Goal: Information Seeking & Learning: Learn about a topic

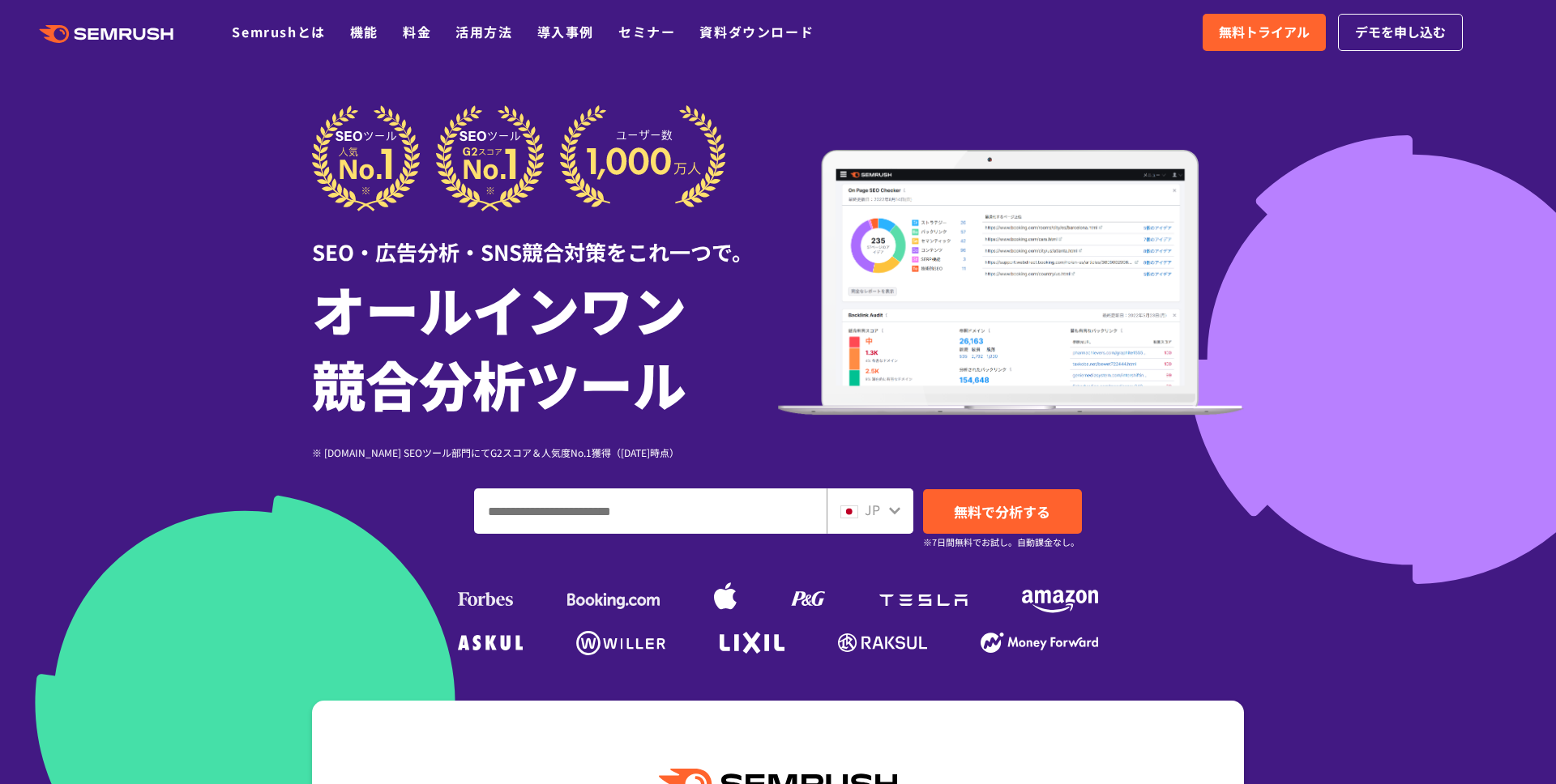
click at [198, 235] on div at bounding box center [778, 451] width 1556 height 903
click at [1394, 278] on div at bounding box center [778, 451] width 1556 height 903
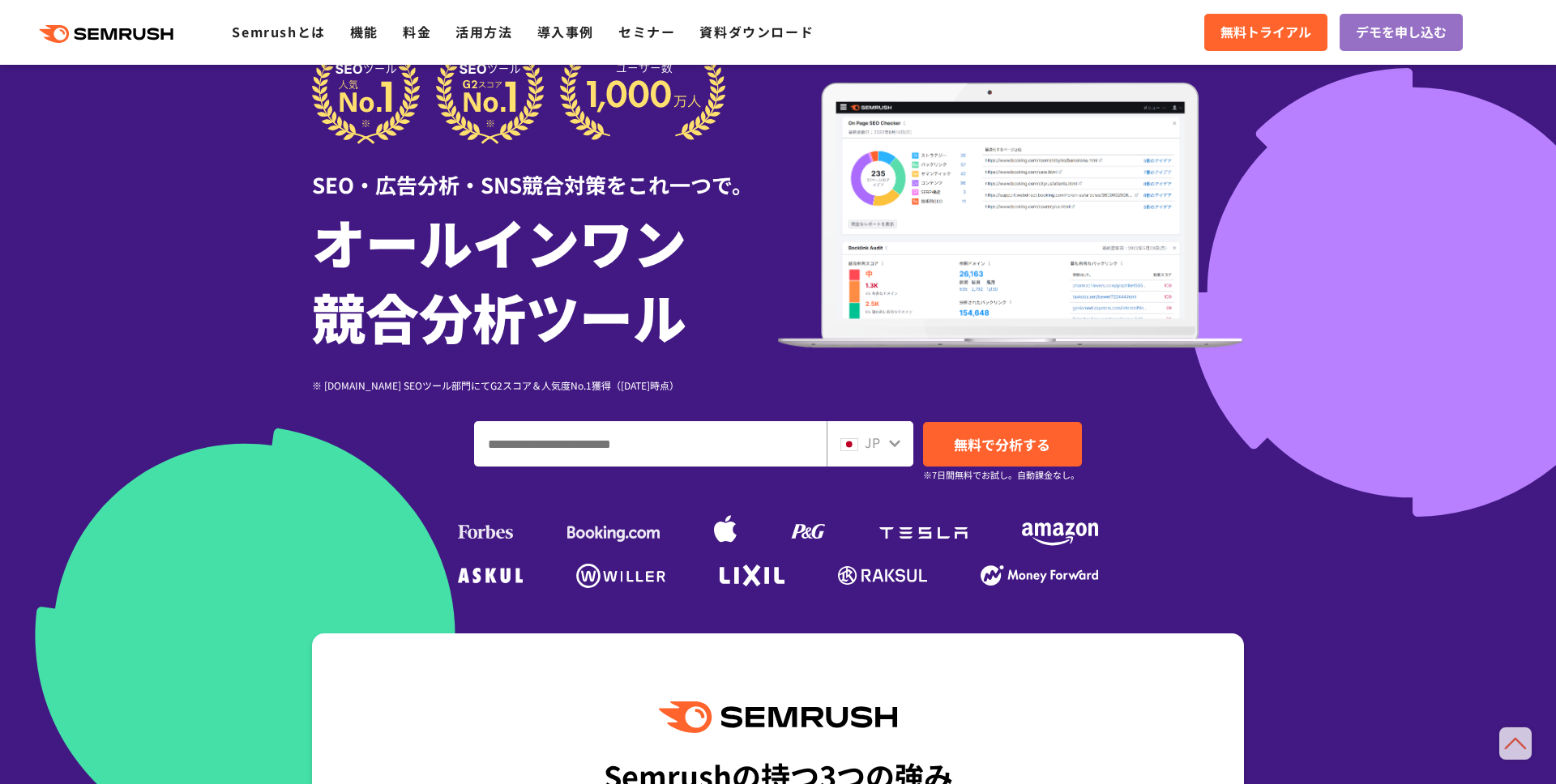
scroll to position [27, 0]
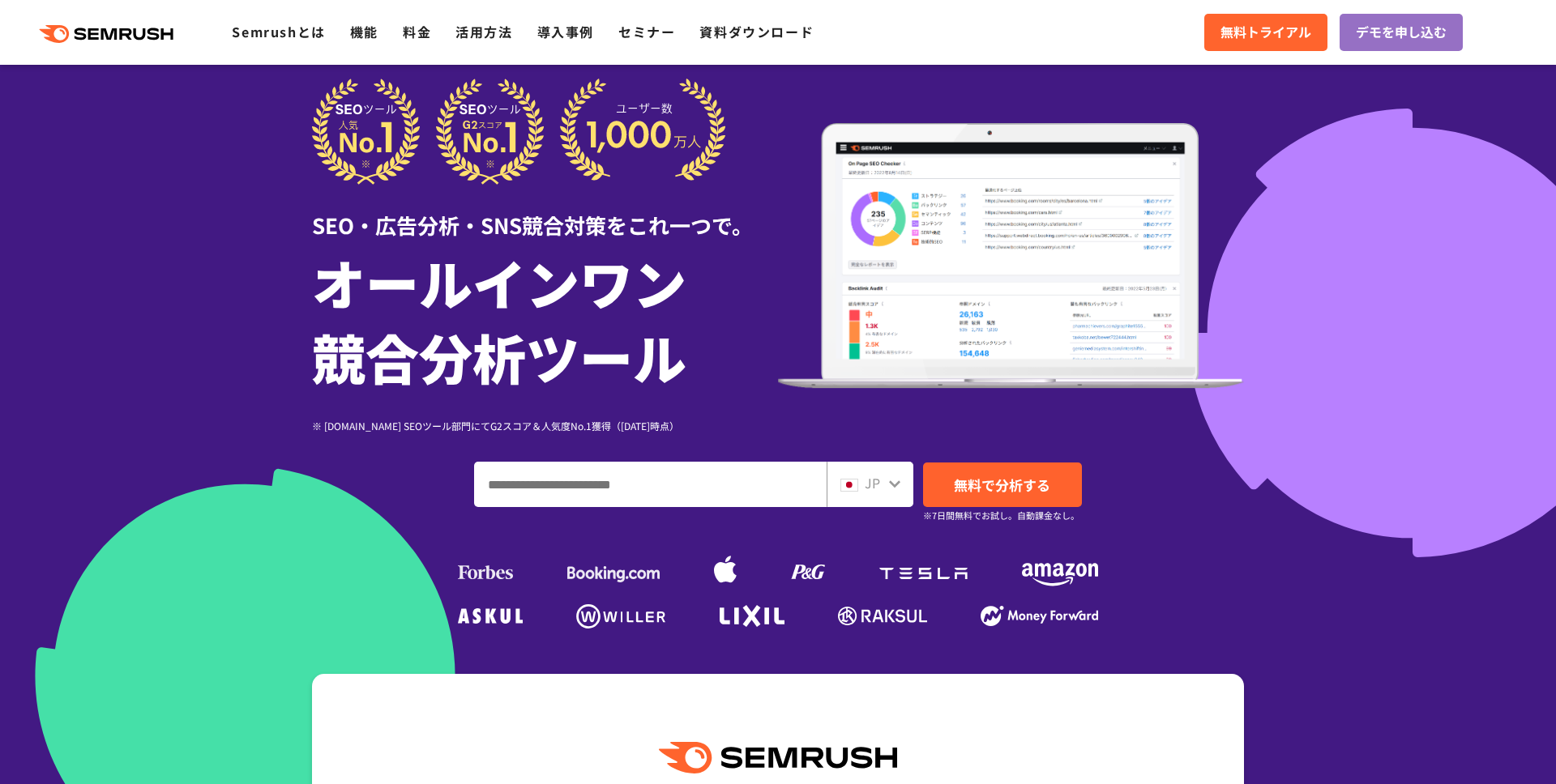
click at [90, 326] on div at bounding box center [778, 424] width 1556 height 903
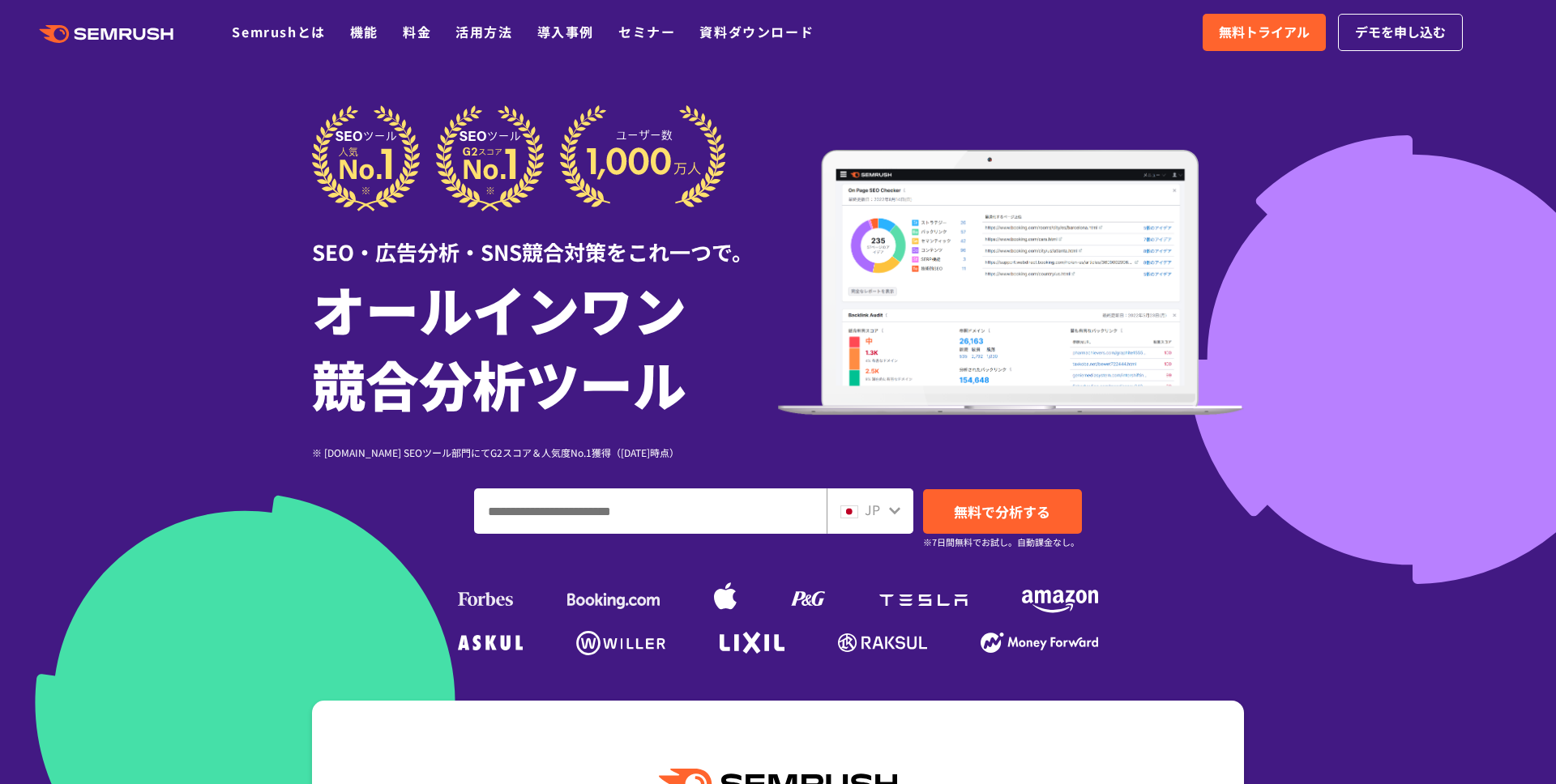
drag, startPoint x: 256, startPoint y: 132, endPoint x: 1475, endPoint y: 645, distance: 1322.5
click at [1475, 645] on div at bounding box center [778, 451] width 1556 height 903
click at [1360, 383] on div at bounding box center [778, 451] width 1556 height 903
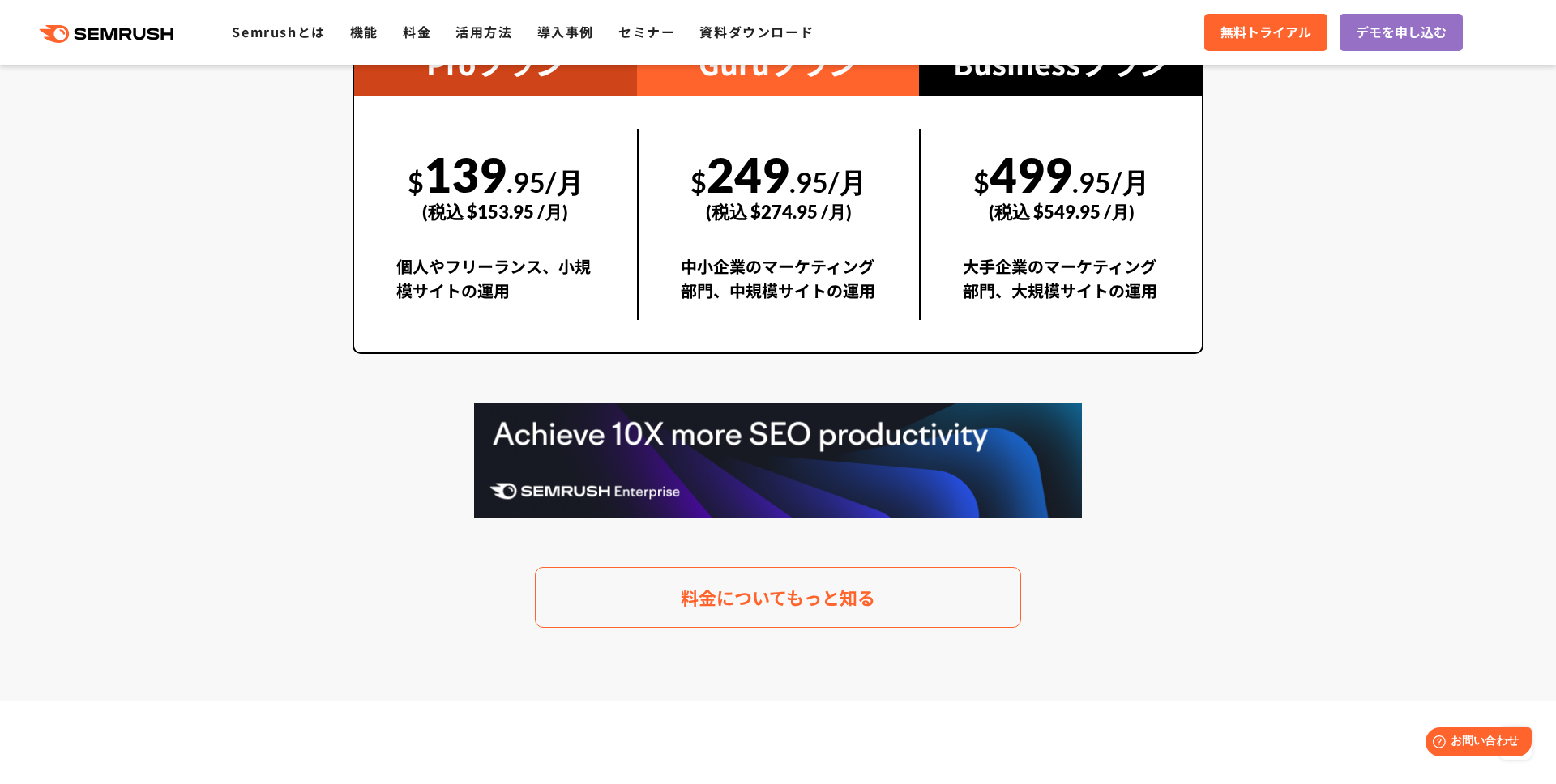
scroll to position [3113, 0]
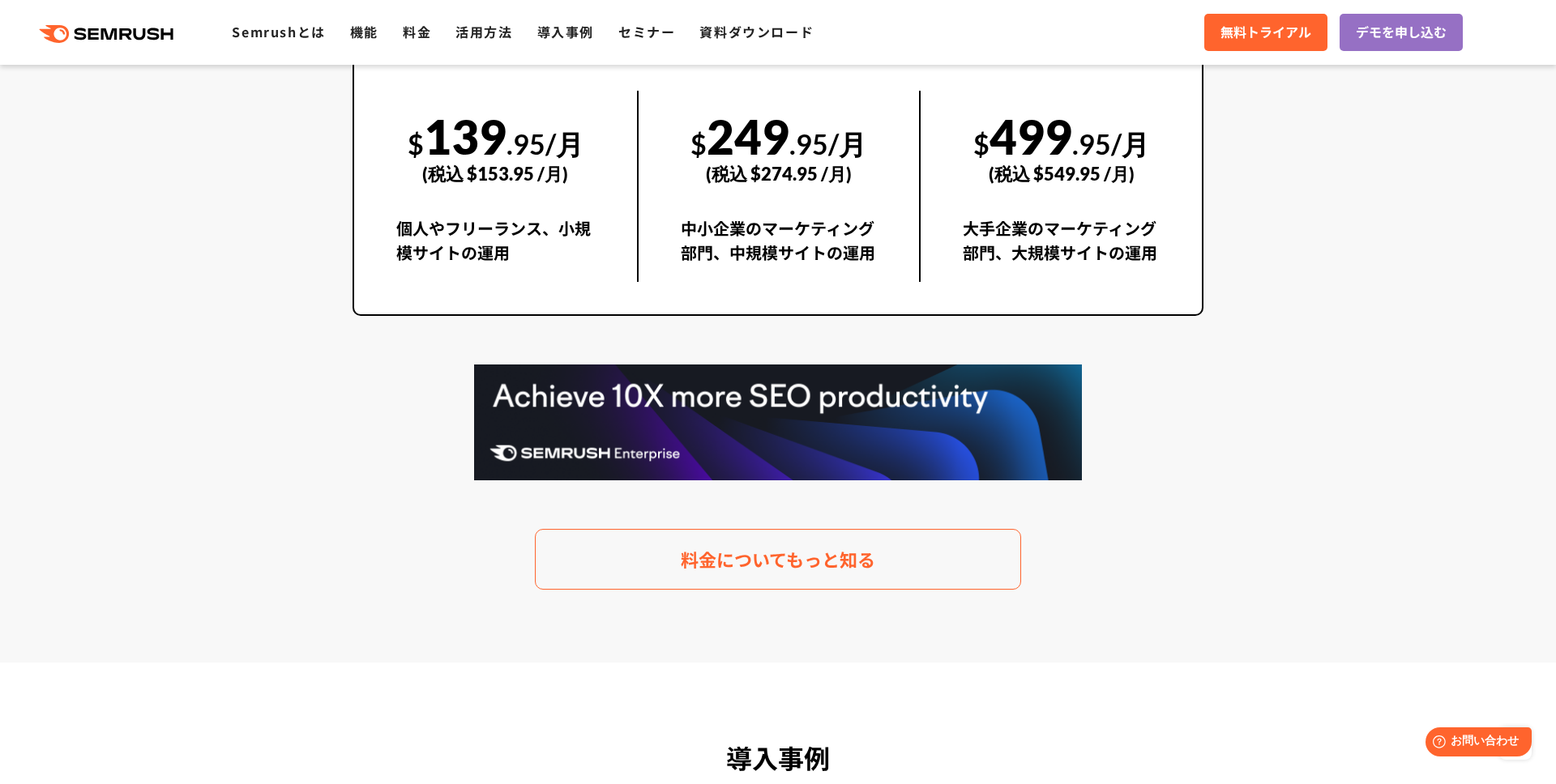
click at [268, 427] on section "料金プラン 月額$139.95(税込 $153.95)〜から利用可能。圧倒的なコストパフォーマンス Proプラン $ 139 .95/月 (税込 $153.9…" at bounding box center [778, 209] width 1556 height 907
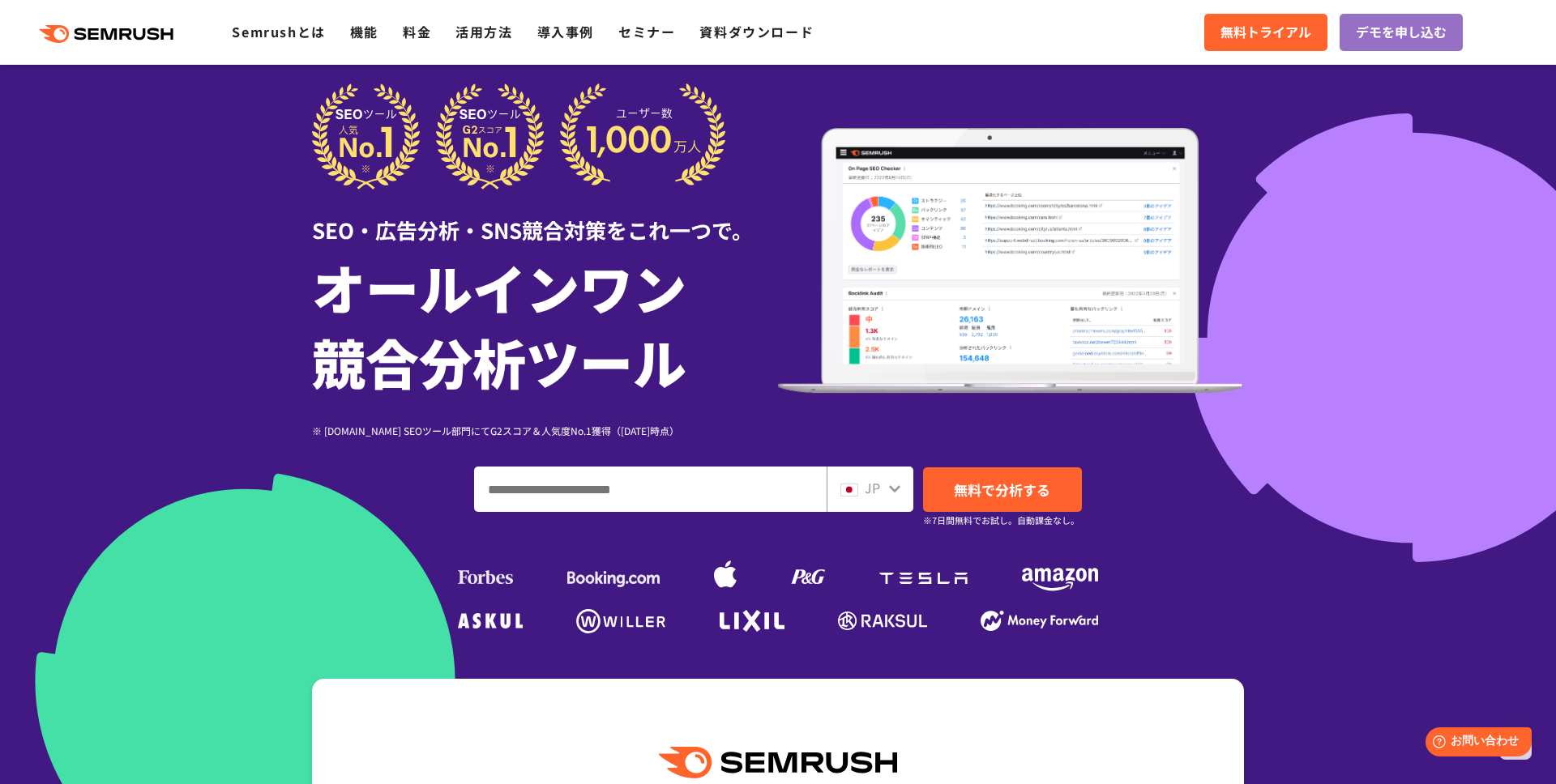
scroll to position [0, 0]
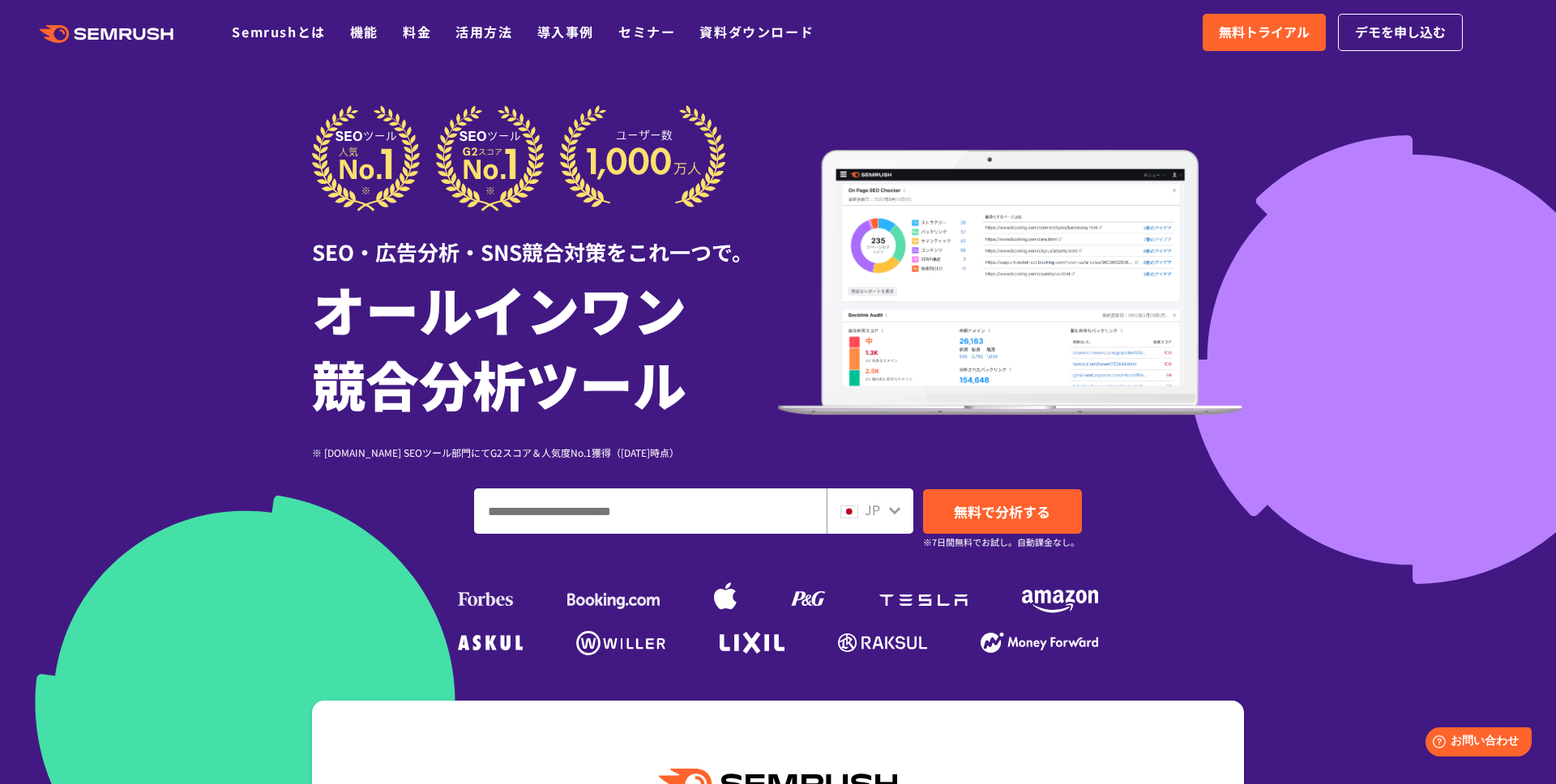
click at [186, 233] on div at bounding box center [778, 451] width 1556 height 903
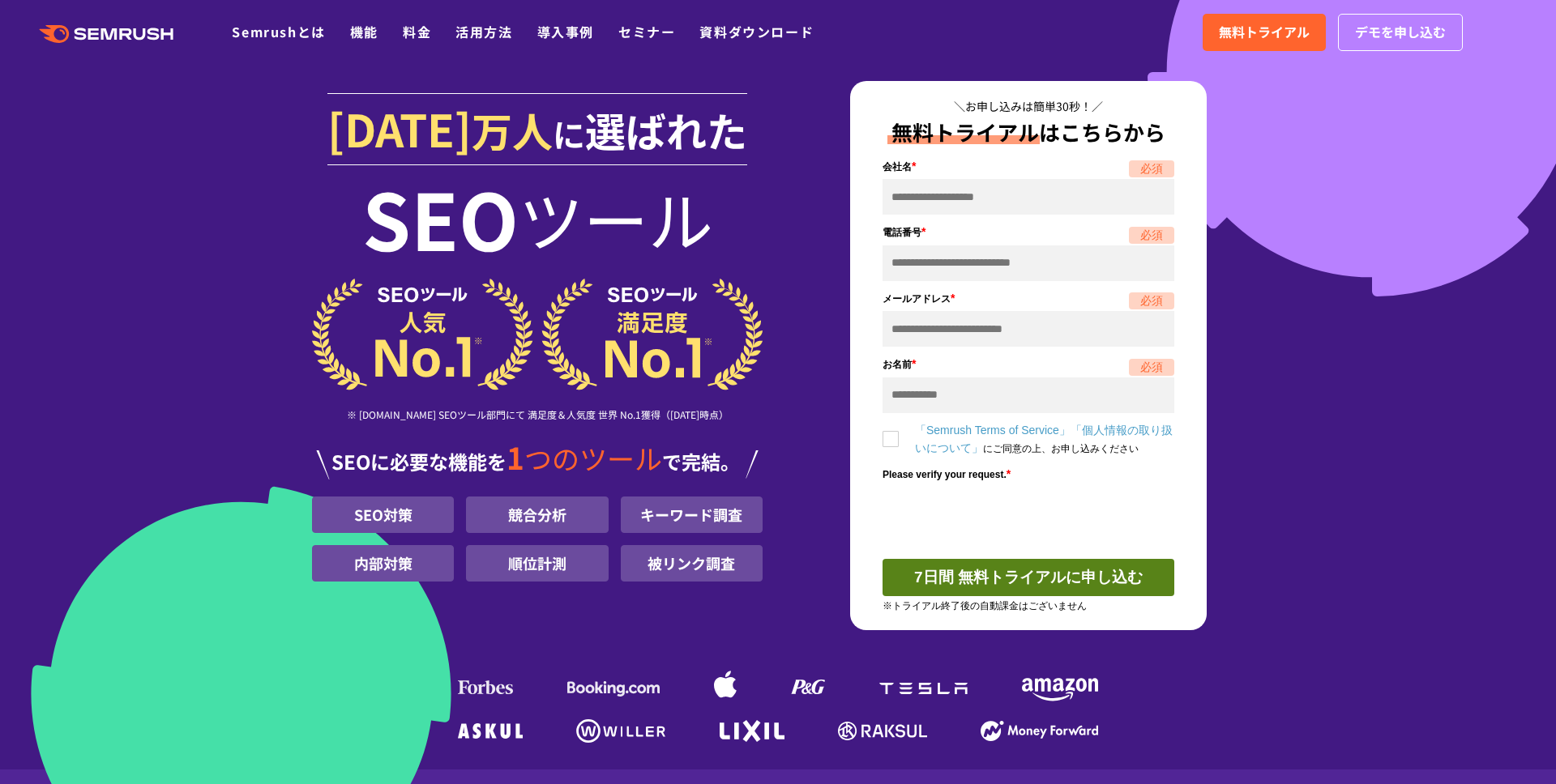
click at [1436, 300] on section "[DATE] 万人 に 選ばれた SEO ツール ※ [DOMAIN_NAME] SEOツール部門にて 満足度＆人気度 世界 No.1獲得（[DATE]時点）…" at bounding box center [778, 385] width 1556 height 770
click at [209, 247] on section "[DATE] 万人 に 選ばれた SEO ツール ※ [DOMAIN_NAME] SEOツール部門にて 満足度＆人気度 世界 No.1獲得（[DATE]時点）…" at bounding box center [778, 385] width 1556 height 770
click at [1059, 588] on button "7日間 無料トライアルに申し込む" at bounding box center [1028, 577] width 292 height 37
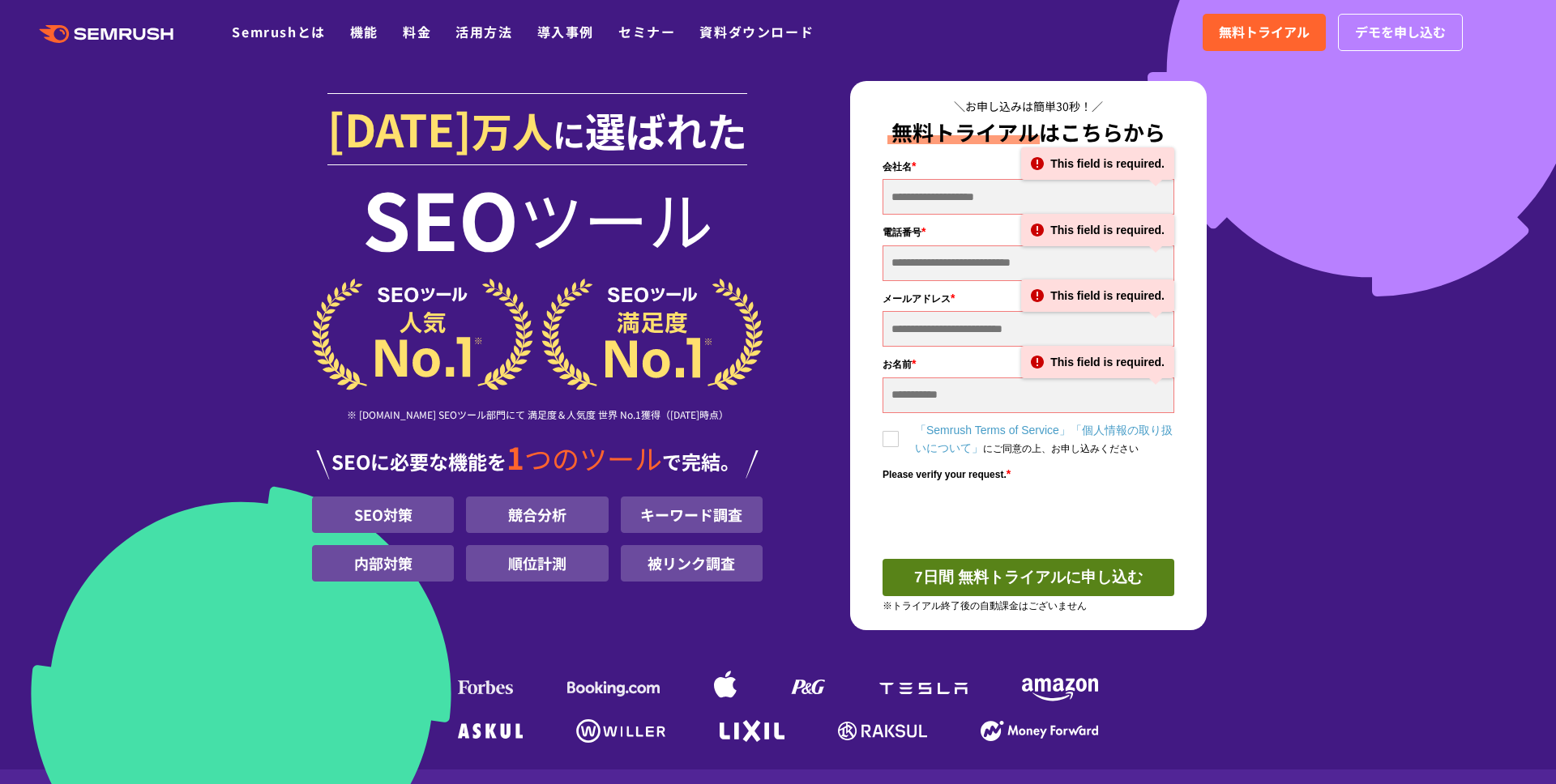
click at [1252, 517] on div "[DATE] 万人 に 選ばれた SEO ツール ※ [DOMAIN_NAME] SEOツール部門にて 満足度＆人気度 世界 No.1獲得（[DATE]時点）…" at bounding box center [777, 415] width 964 height 668
click at [1405, 445] on section "[DATE] 万人 に 選ばれた SEO ツール ※ [DOMAIN_NAME] SEOツール部門にて 満足度＆人気度 世界 No.1獲得（[DATE]時点）…" at bounding box center [778, 385] width 1556 height 770
click at [234, 402] on section "[DATE] 万人 に 選ばれた SEO ツール ※ [DOMAIN_NAME] SEOツール部門にて 満足度＆人気度 世界 No.1獲得（[DATE]時点）…" at bounding box center [778, 385] width 1556 height 770
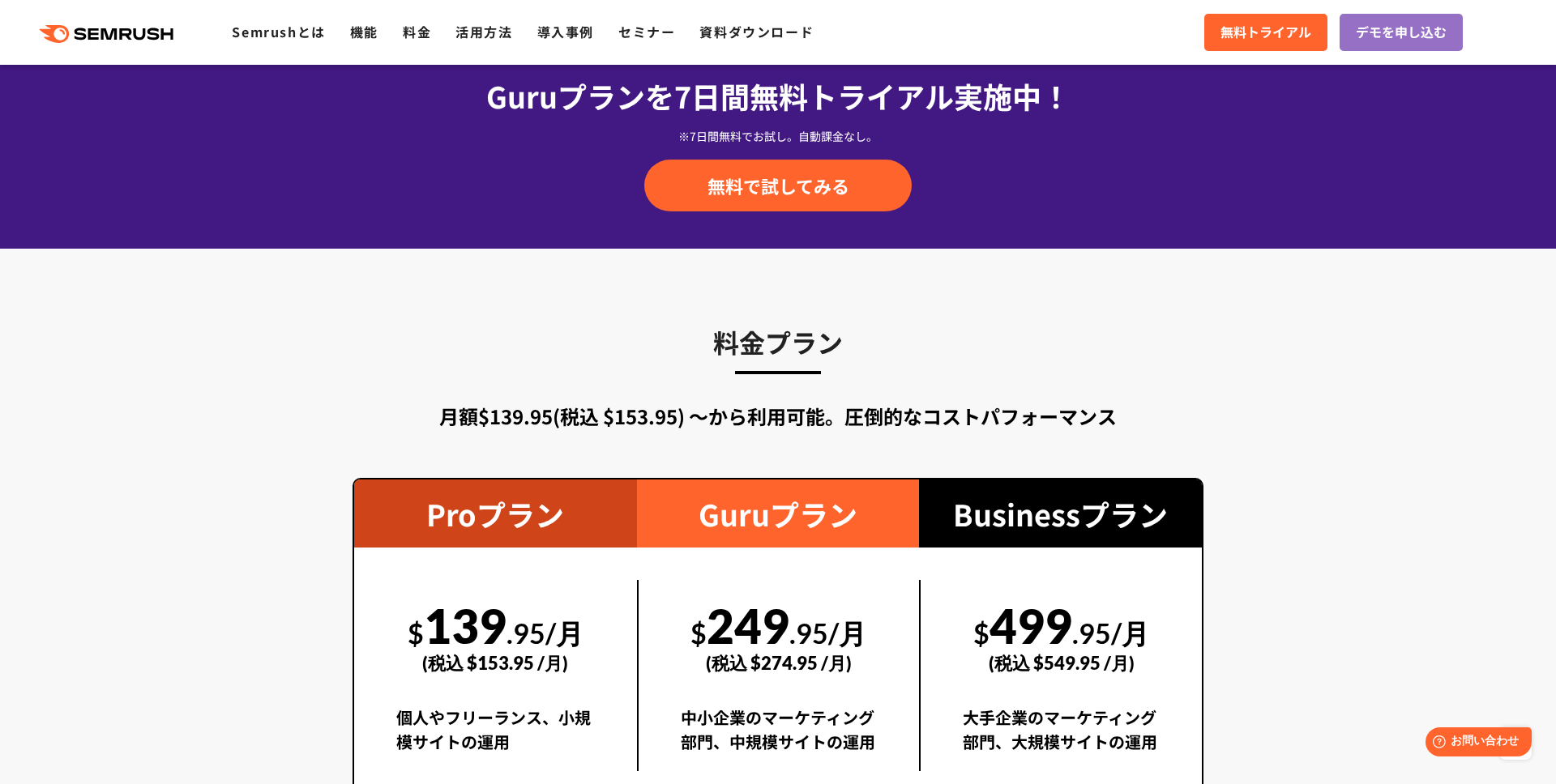
scroll to position [2743, 0]
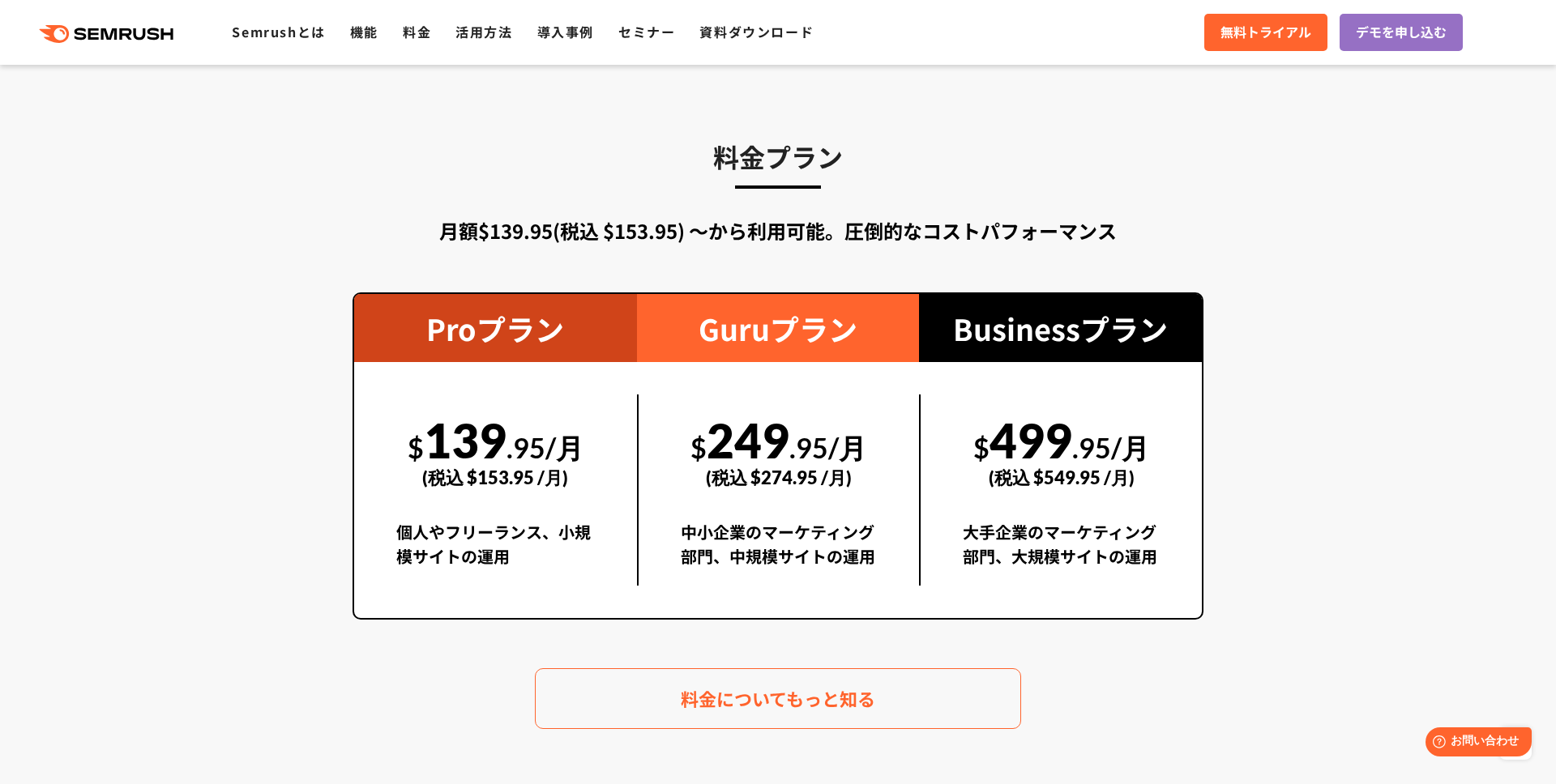
click at [222, 235] on section "料金プラン 月額$139.95(税込 $153.95) 〜から利用可能。圧倒的なコストパフォーマンス Proプラン $ 139 .95/月 (税込 $153.…" at bounding box center [778, 433] width 1556 height 739
click at [168, 245] on section "料金プラン 月額$139.95(税込 $153.95) 〜から利用可能。圧倒的なコストパフォーマンス Proプラン $ 139 .95/月 (税込 $153.…" at bounding box center [778, 433] width 1556 height 739
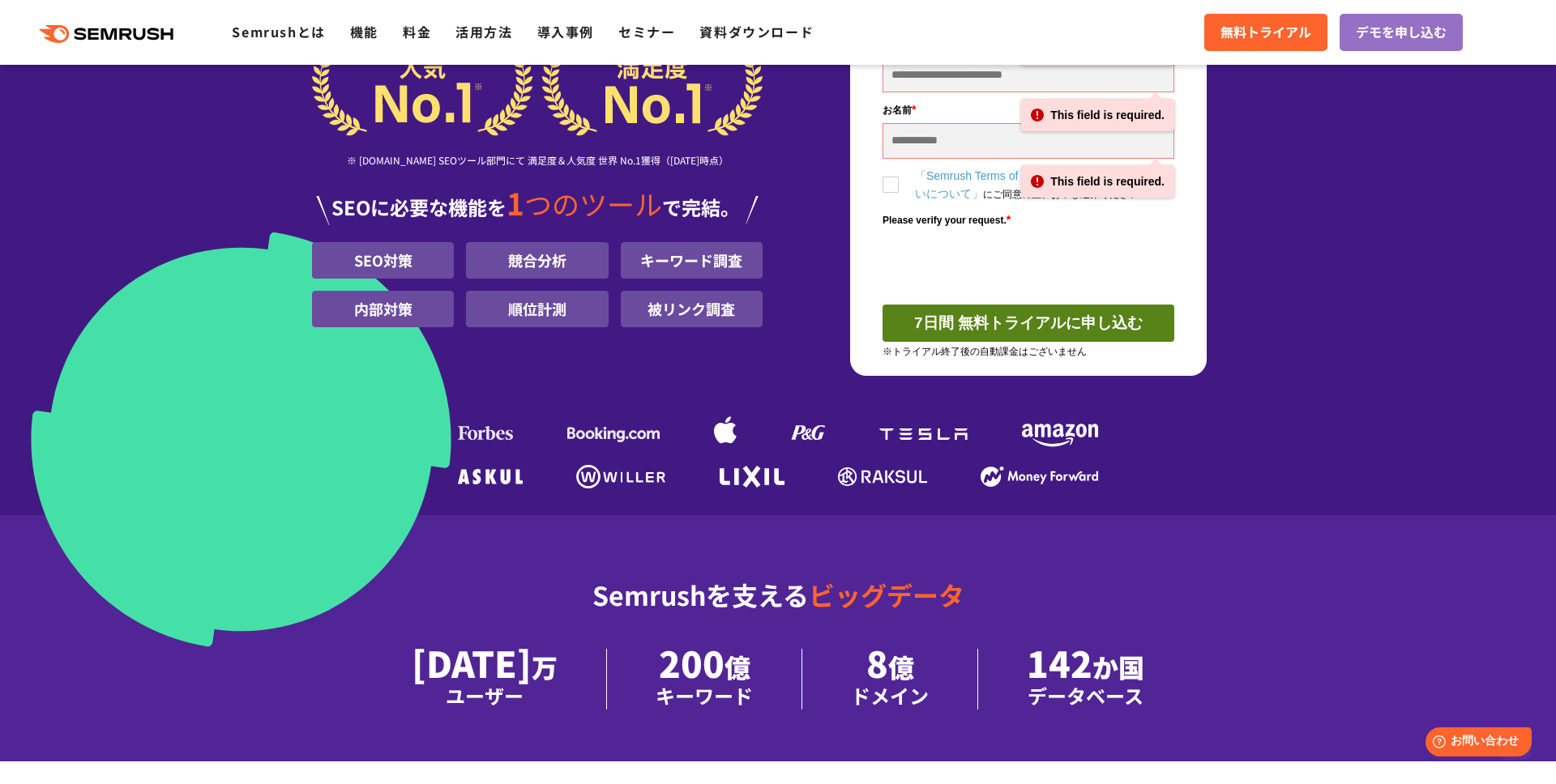
scroll to position [516, 0]
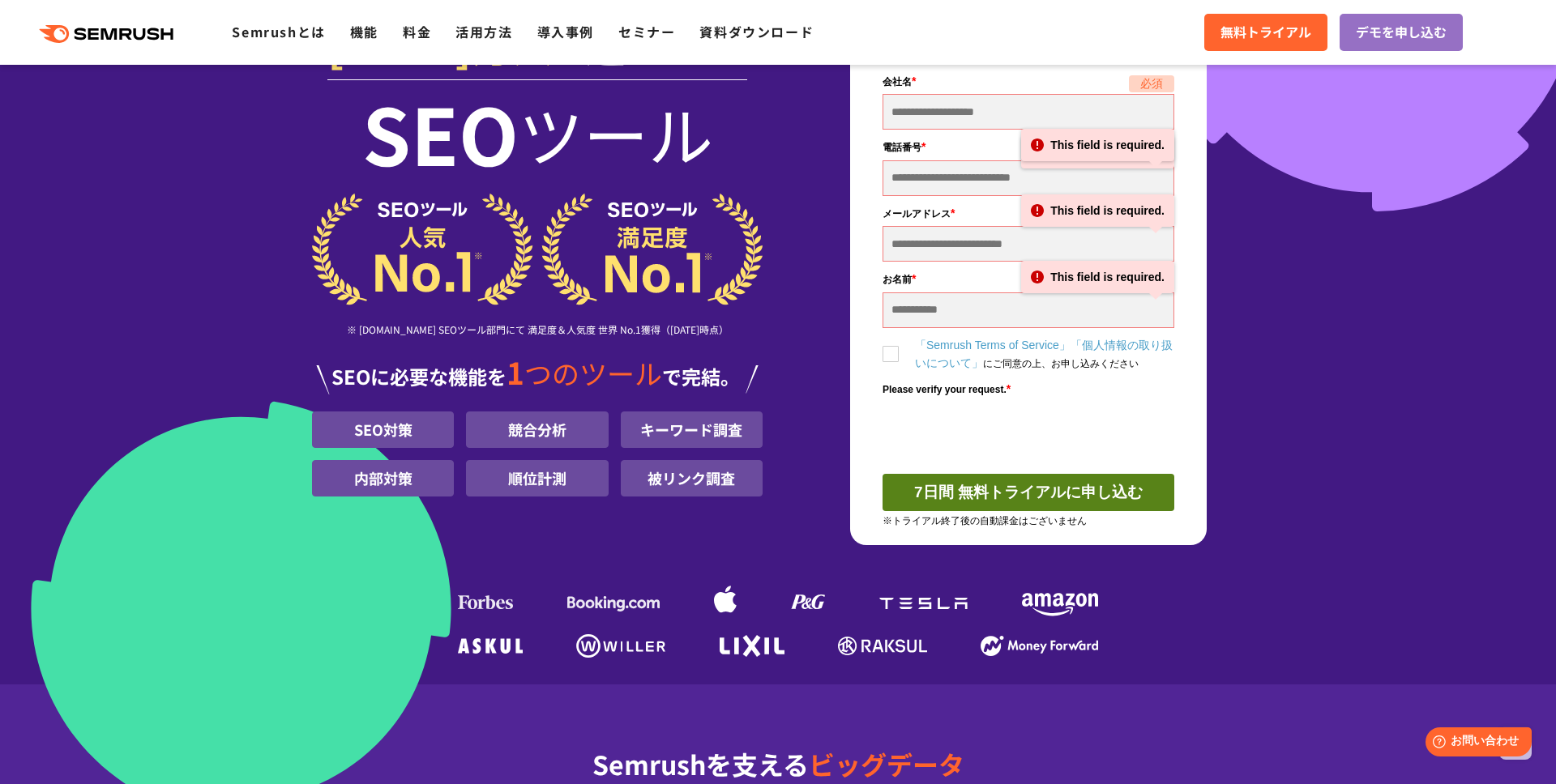
scroll to position [0, 0]
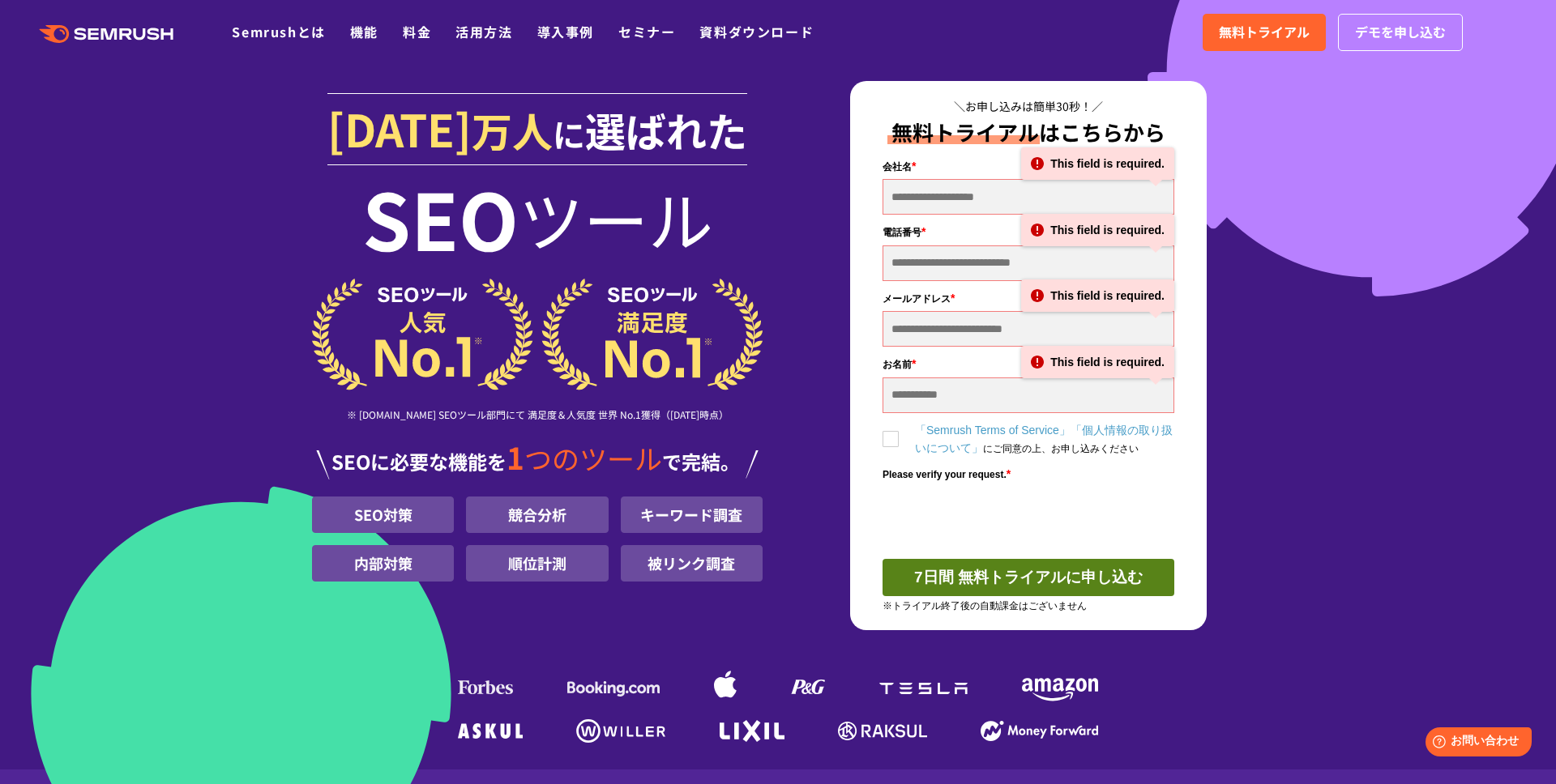
click at [172, 333] on section "[DATE] 万人 に 選ばれた SEO ツール ※ [DOMAIN_NAME] SEOツール部門にて 満足度＆人気度 世界 No.1獲得（[DATE]時点）…" at bounding box center [778, 385] width 1556 height 770
click at [146, 327] on section "[DATE] 万人 に 選ばれた SEO ツール ※ [DOMAIN_NAME] SEOツール部門にて 満足度＆人気度 世界 No.1獲得（[DATE]時点）…" at bounding box center [778, 385] width 1556 height 770
click at [207, 193] on section "[DATE] 万人 に 選ばれた SEO ツール ※ [DOMAIN_NAME] SEOツール部門にて 満足度＆人気度 世界 No.1獲得（[DATE]時点）…" at bounding box center [778, 385] width 1556 height 770
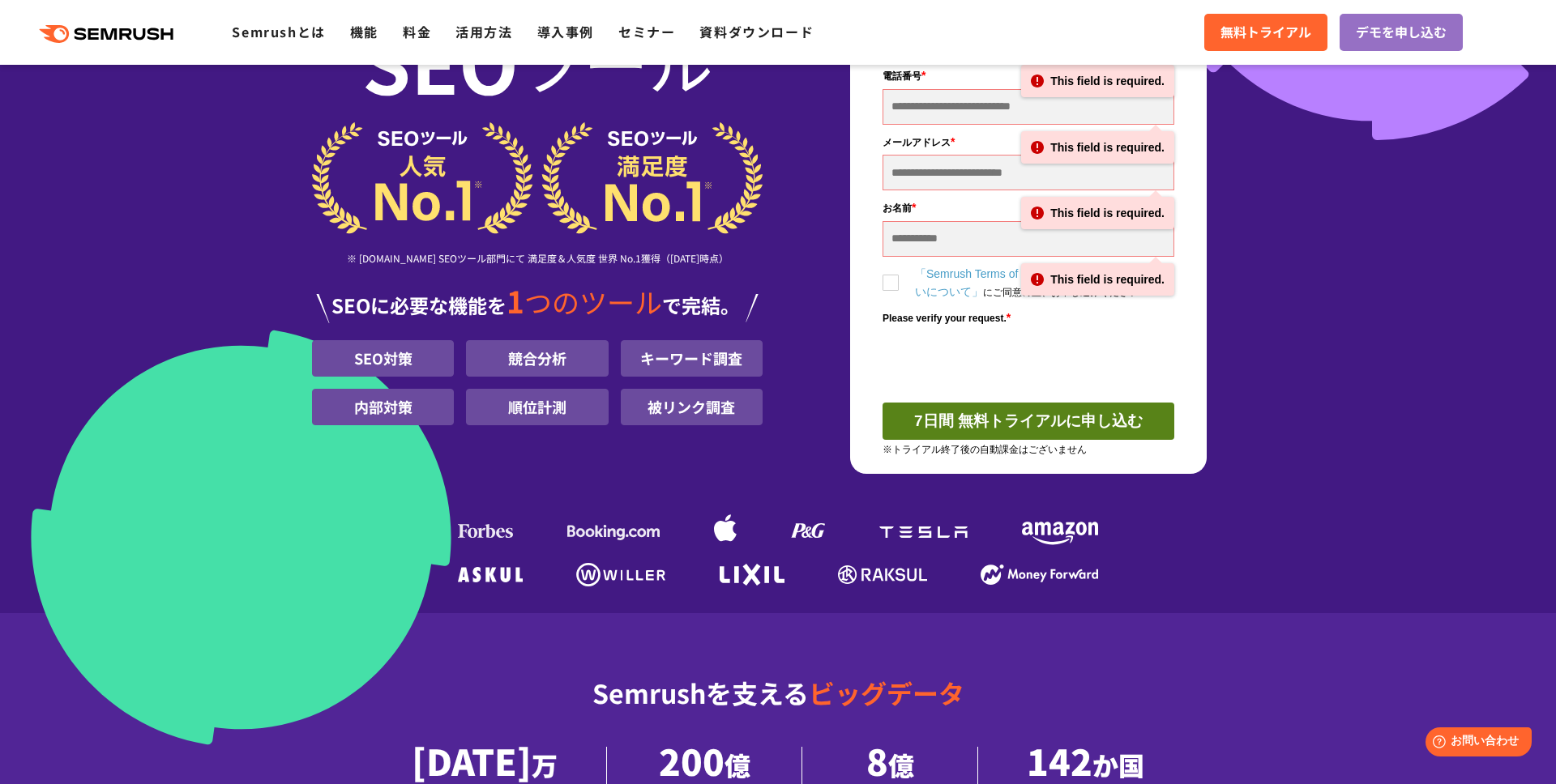
scroll to position [305, 0]
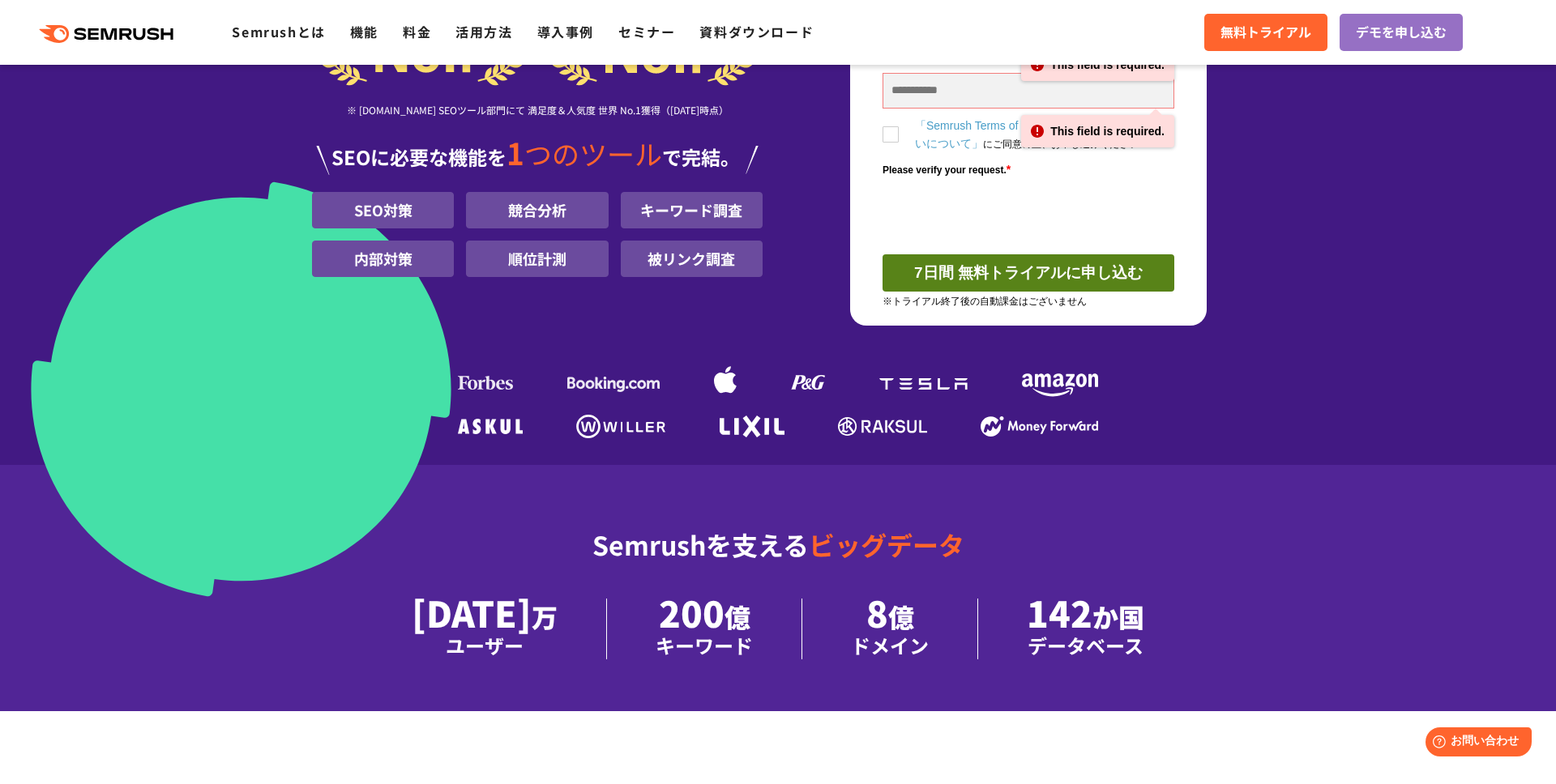
click at [197, 460] on section "[DATE] 万人 に 選ばれた SEO ツール ※ [DOMAIN_NAME] SEOツール部門にて 満足度＆人気度 世界 No.1獲得（[DATE]時点）…" at bounding box center [778, 203] width 1556 height 1016
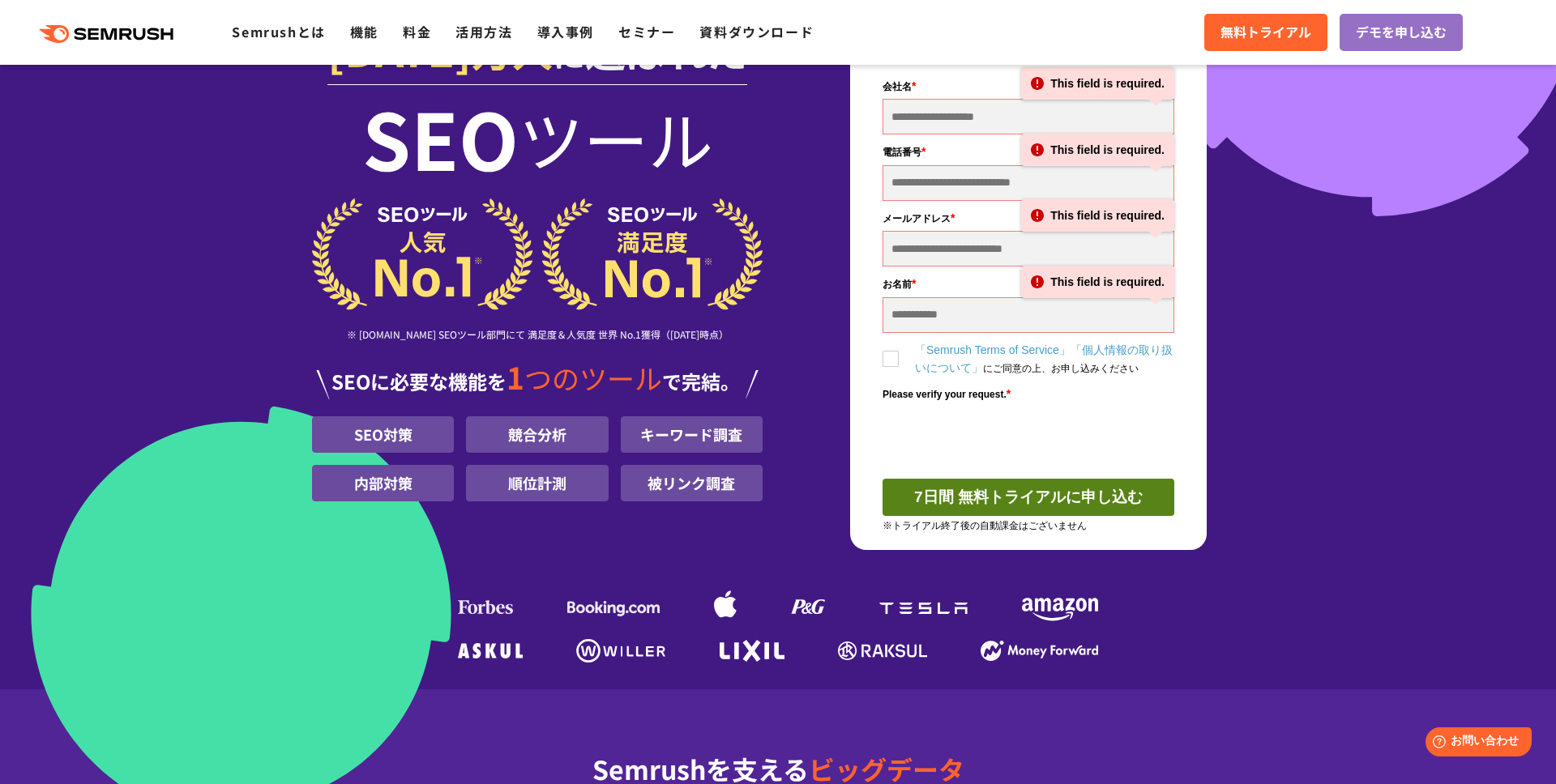
scroll to position [0, 0]
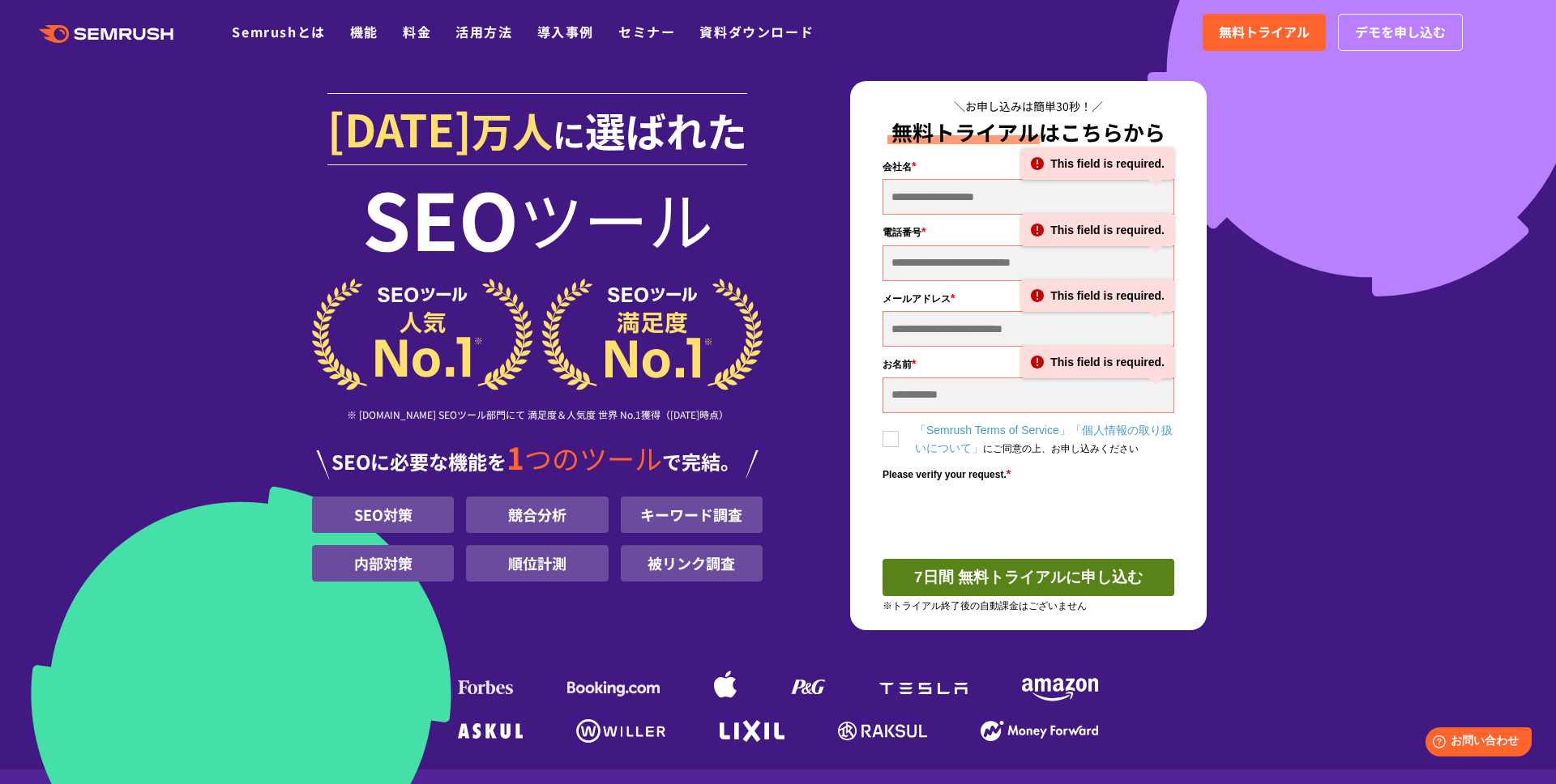
click at [255, 370] on section "[DATE] 万人 に 選ばれた SEO ツール ※ [DOMAIN_NAME] SEOツール部門にて 満足度＆人気度 世界 No.1獲得（[DATE]時点）…" at bounding box center [778, 385] width 1556 height 770
click at [227, 321] on section "[DATE] 万人 に 選ばれた SEO ツール ※ [DOMAIN_NAME] SEOツール部門にて 満足度＆人気度 世界 No.1獲得（[DATE]時点）…" at bounding box center [778, 385] width 1556 height 770
click at [209, 220] on section "[DATE] 万人 に 選ばれた SEO ツール ※ [DOMAIN_NAME] SEOツール部門にて 満足度＆人気度 世界 No.1獲得（[DATE]時点）…" at bounding box center [778, 385] width 1556 height 770
click at [1388, 309] on section "[DATE] 万人 に 選ばれた SEO ツール ※ [DOMAIN_NAME] SEOツール部門にて 満足度＆人気度 世界 No.1獲得（[DATE]時点）…" at bounding box center [778, 385] width 1556 height 770
click at [906, 18] on div ".cls {fill: #FF642D;} .cls {fill: #FF642D;} Semrushとは 機能 料金 活用方法 導入事例 セミナー 資料ダウ…" at bounding box center [778, 32] width 1556 height 49
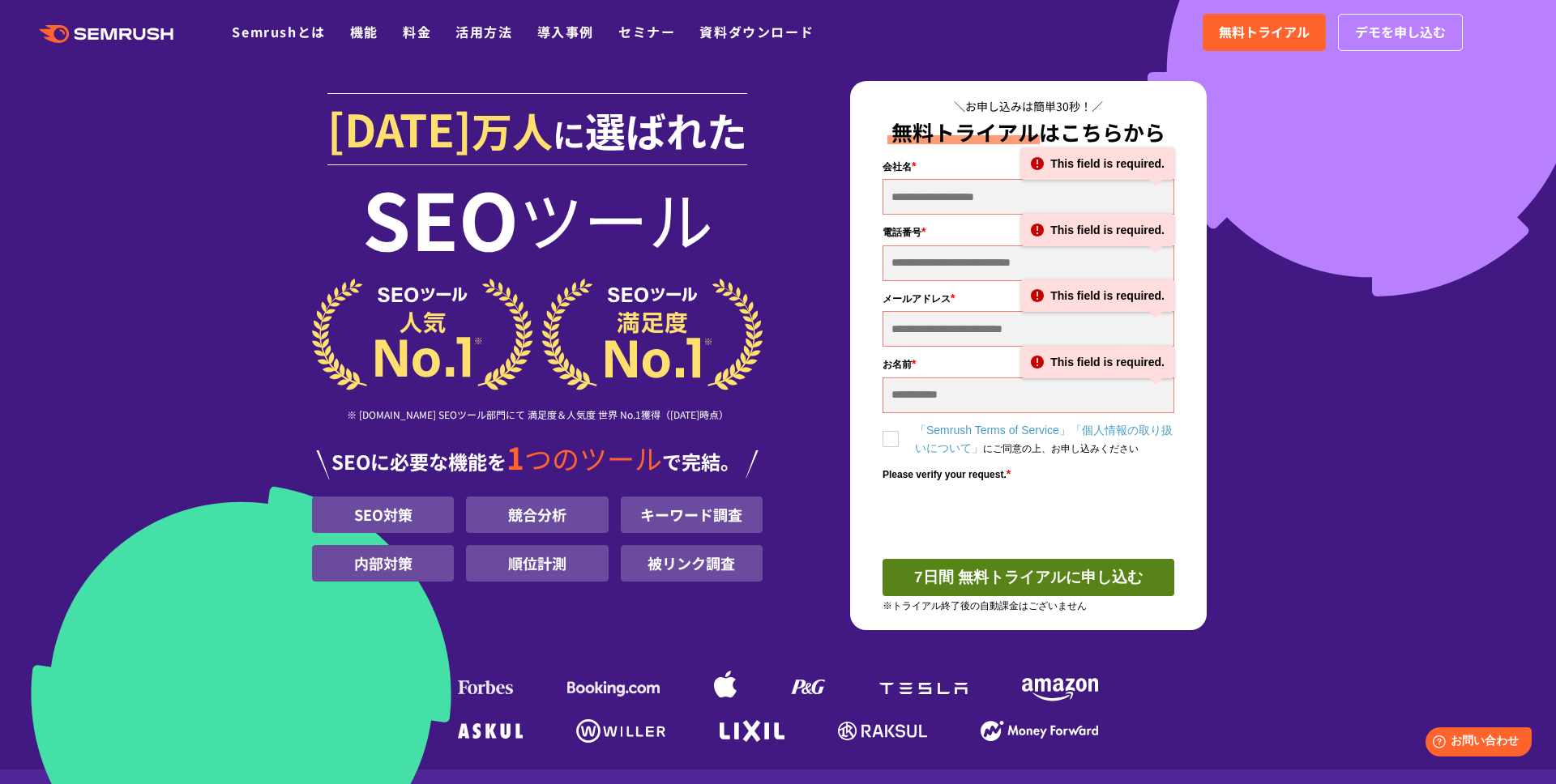
click at [1244, 142] on div "[DATE] 万人 に 選ばれた SEO ツール ※ [DOMAIN_NAME] SEOツール部門にて 満足度＆人気度 世界 No.1獲得（[DATE]時点）…" at bounding box center [778, 415] width 932 height 668
click at [1343, 304] on section "[DATE] 万人 に 選ばれた SEO ツール ※ [DOMAIN_NAME] SEOツール部門にて 満足度＆人気度 世界 No.1獲得（[DATE]時点）…" at bounding box center [778, 385] width 1556 height 770
click at [1362, 349] on section "[DATE] 万人 に 選ばれた SEO ツール ※ [DOMAIN_NAME] SEOツール部門にて 満足度＆人気度 世界 No.1獲得（[DATE]時点）…" at bounding box center [778, 385] width 1556 height 770
click at [1244, 288] on div "[DATE] 万人 に 選ばれた SEO ツール ※ [DOMAIN_NAME] SEOツール部門にて 満足度＆人気度 世界 No.1獲得（[DATE]時点）…" at bounding box center [778, 415] width 932 height 668
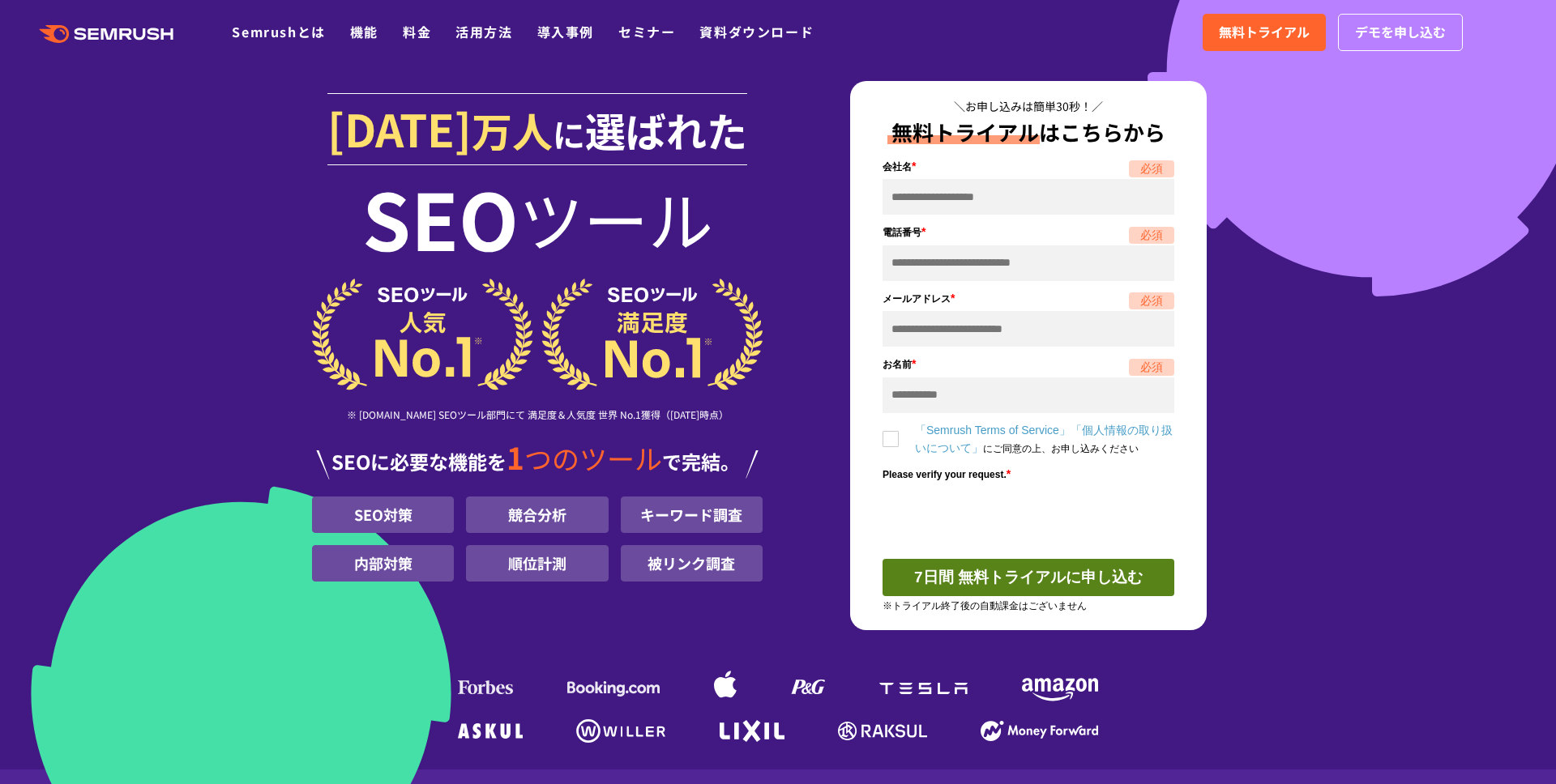
click at [1244, 259] on div "[DATE] 万人 に 選ばれた SEO ツール ※ [DOMAIN_NAME] SEOツール部門にて 満足度＆人気度 世界 No.1獲得（[DATE]時点）…" at bounding box center [778, 415] width 932 height 668
click at [1321, 351] on section "[DATE] 万人 に 選ばれた SEO ツール ※ [DOMAIN_NAME] SEOツール部門にて 満足度＆人気度 世界 No.1獲得（[DATE]時点）…" at bounding box center [778, 385] width 1556 height 770
drag, startPoint x: 360, startPoint y: 229, endPoint x: 761, endPoint y: 229, distance: 401.0
click at [761, 229] on p "SEO ツール" at bounding box center [537, 228] width 450 height 85
click at [1244, 223] on div "[DATE] 万人 に 選ばれた SEO ツール ※ [DOMAIN_NAME] SEOツール部門にて 満足度＆人気度 世界 No.1獲得（[DATE]時点）…" at bounding box center [778, 415] width 932 height 668
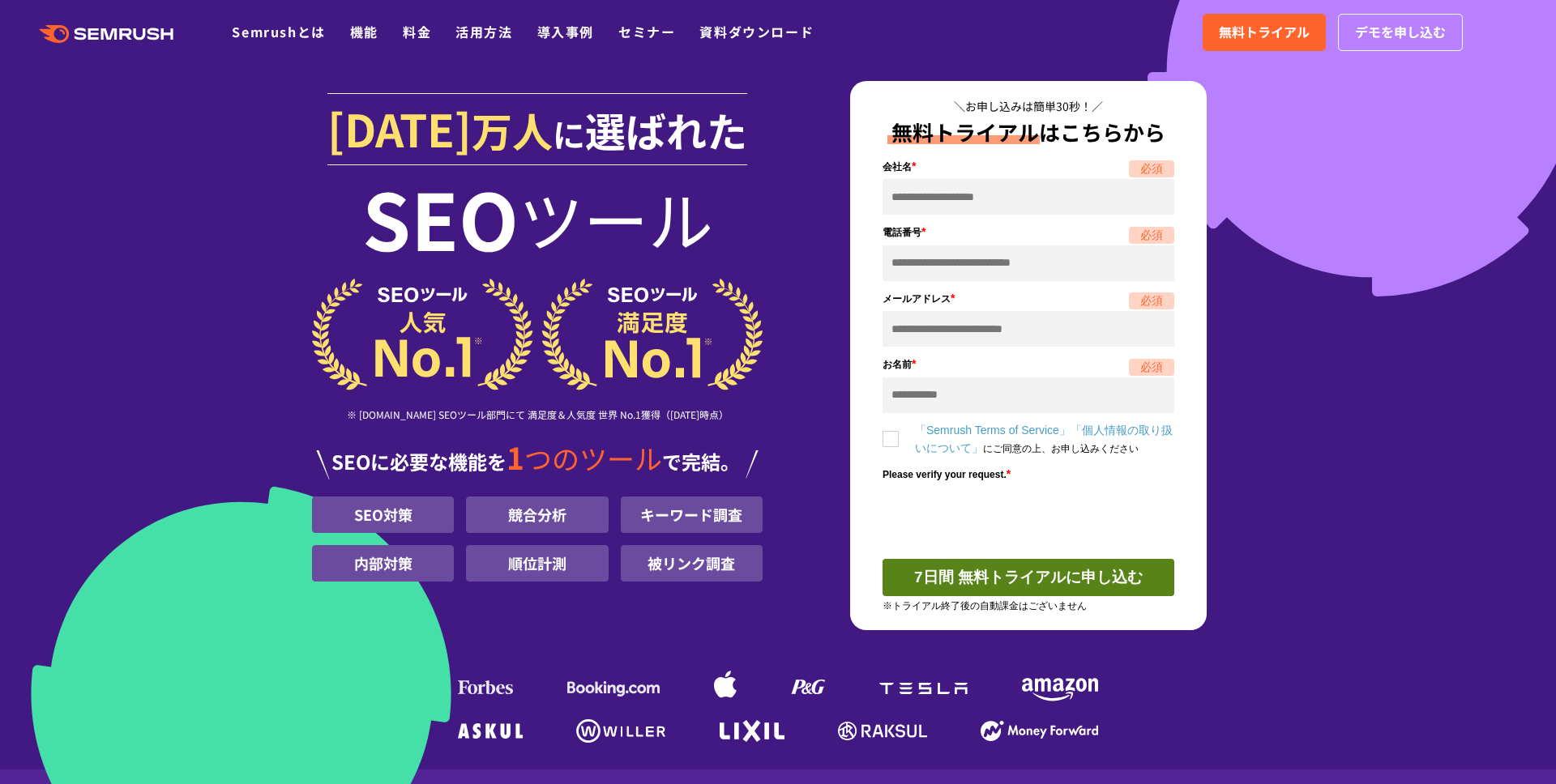
click at [1355, 349] on section "[DATE] 万人 に 選ばれた SEO ツール ※ [DOMAIN_NAME] SEOツール部門にて 満足度＆人気度 世界 No.1獲得（[DATE]時点）…" at bounding box center [778, 385] width 1556 height 770
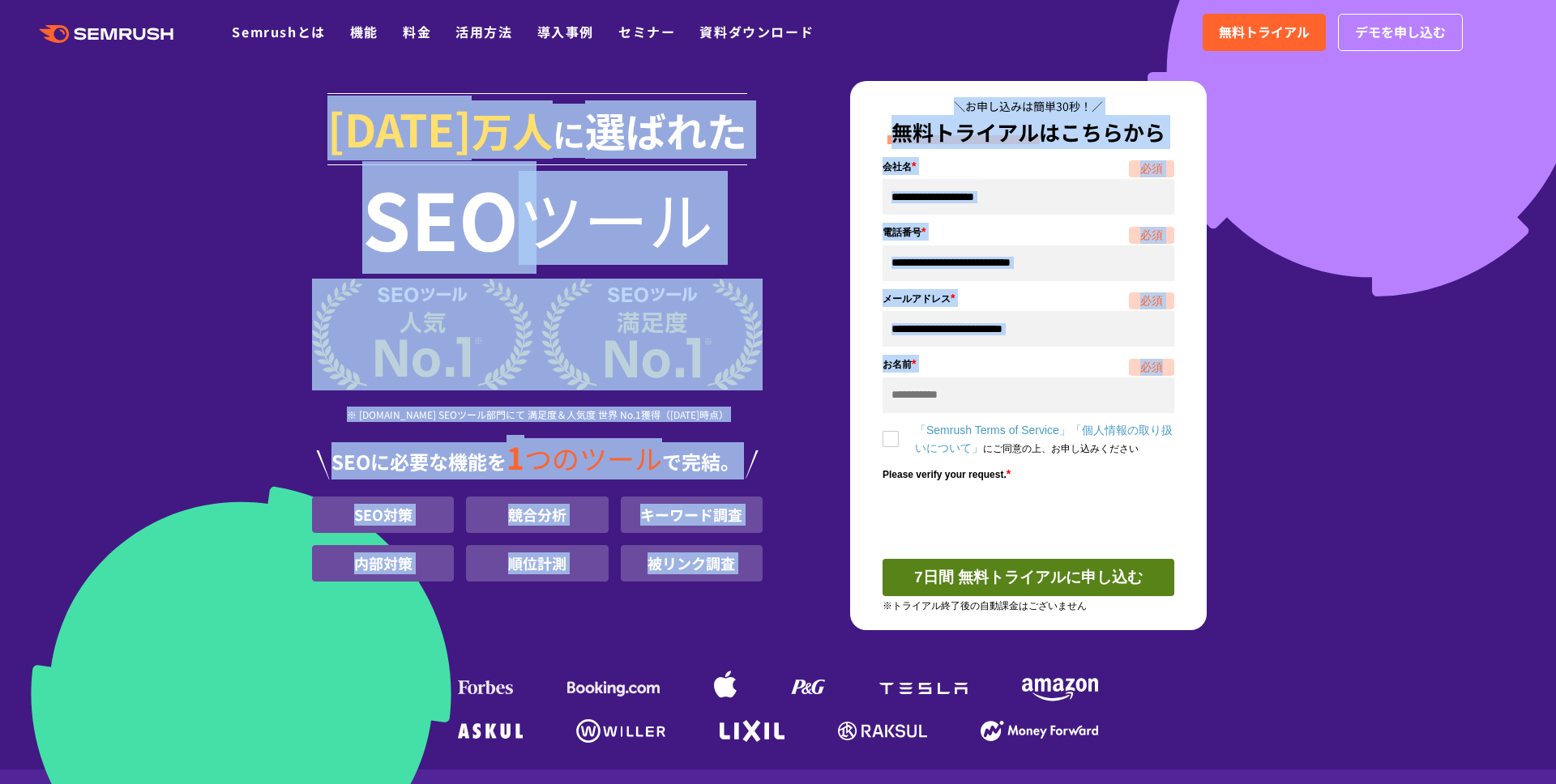
drag, startPoint x: 323, startPoint y: 123, endPoint x: 1417, endPoint y: 380, distance: 1123.8
click at [1417, 380] on section "[DATE] 万人 に 選ばれた SEO ツール ※ [DOMAIN_NAME] SEOツール部門にて 満足度＆人気度 世界 No.1獲得（[DATE]時点）…" at bounding box center [778, 385] width 1556 height 770
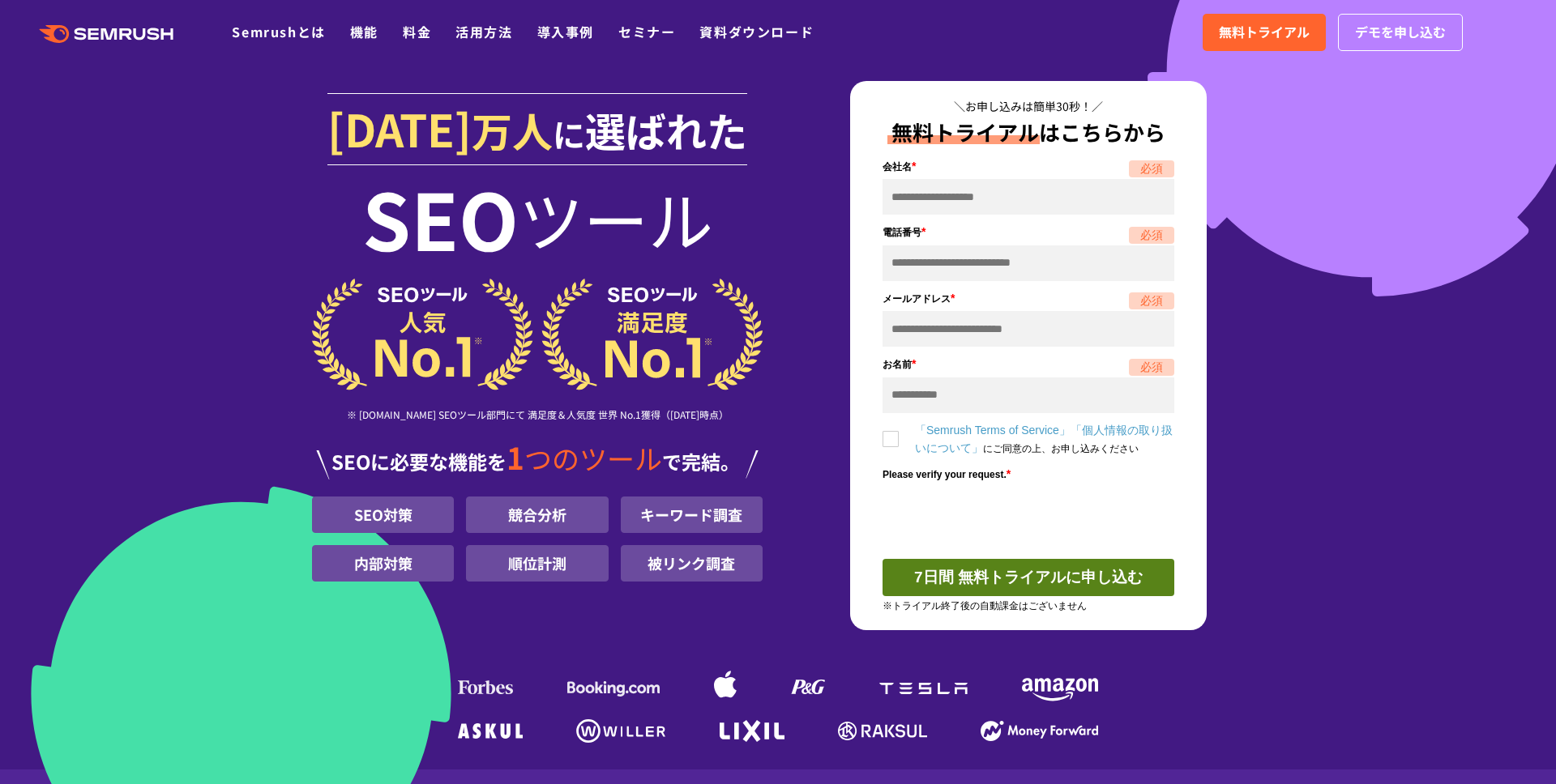
click at [1390, 377] on section "[DATE] 万人 に 選ばれた SEO ツール ※ [DOMAIN_NAME] SEOツール部門にて 満足度＆人気度 世界 No.1獲得（[DATE]時点）…" at bounding box center [778, 385] width 1556 height 770
click at [1244, 237] on div "[DATE] 万人 に 選ばれた SEO ツール ※ [DOMAIN_NAME] SEOツール部門にて 満足度＆人気度 世界 No.1獲得（[DATE]時点）…" at bounding box center [778, 415] width 932 height 668
click at [1244, 284] on div "[DATE] 万人 に 選ばれた SEO ツール ※ [DOMAIN_NAME] SEOツール部門にて 満足度＆人気度 世界 No.1獲得（[DATE]時点）…" at bounding box center [778, 415] width 932 height 668
click at [1244, 224] on div "[DATE] 万人 に 選ばれた SEO ツール ※ [DOMAIN_NAME] SEOツール部門にて 満足度＆人気度 世界 No.1獲得（[DATE]時点）…" at bounding box center [778, 415] width 932 height 668
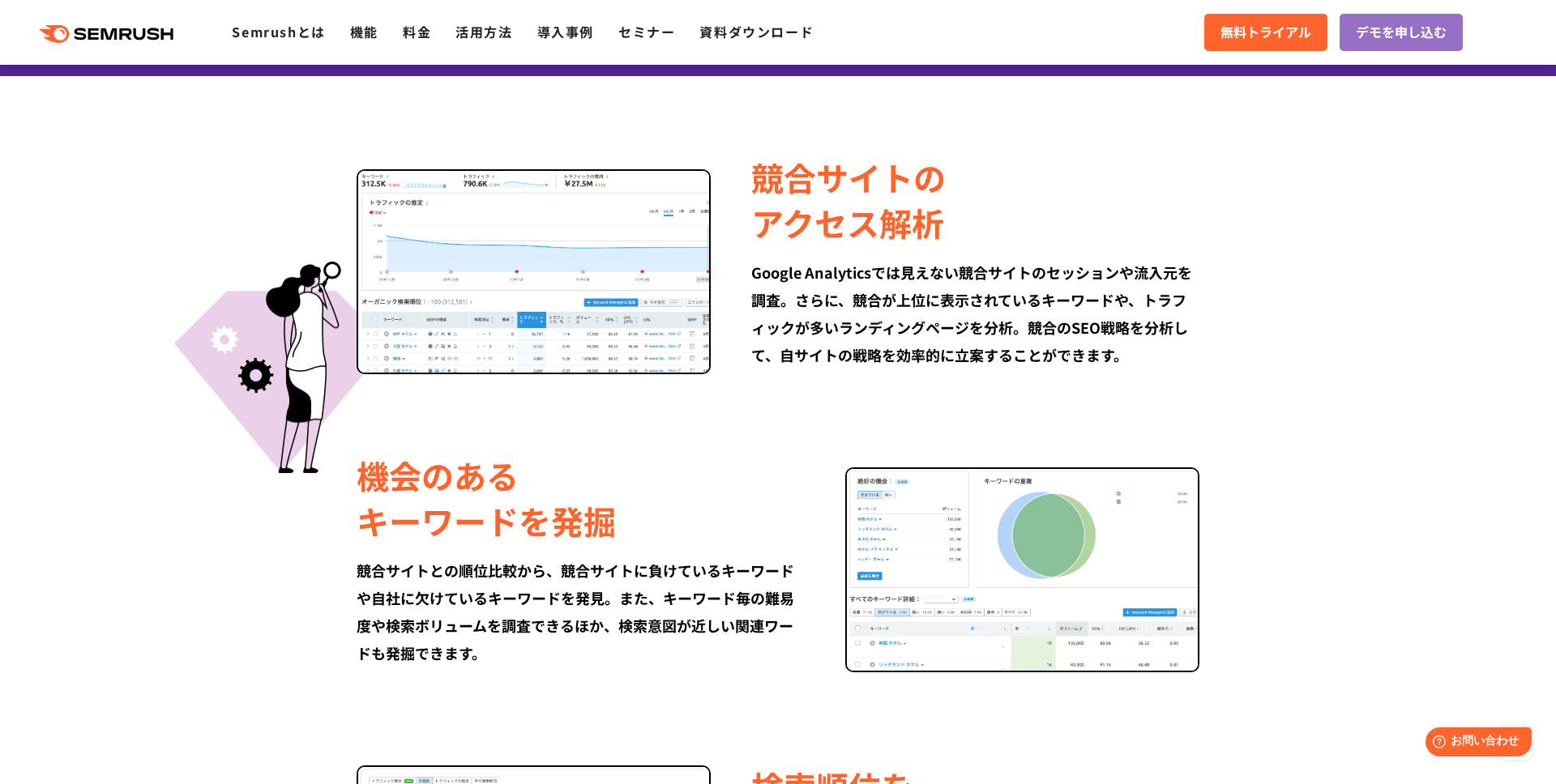
scroll to position [980, 0]
